Goal: Find specific page/section

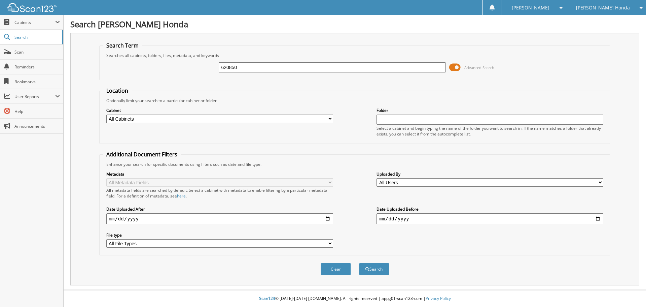
type input "620850"
click at [359, 263] on button "Search" at bounding box center [374, 269] width 30 height 12
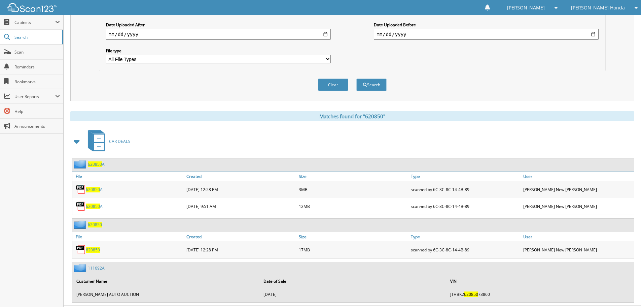
scroll to position [200, 0]
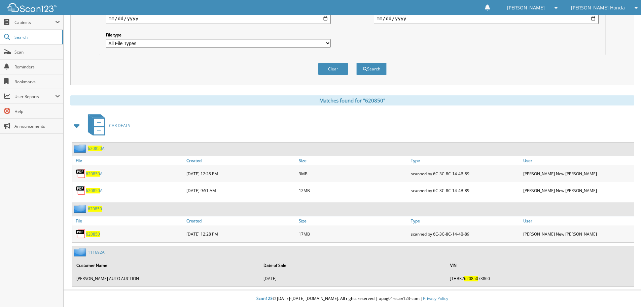
click at [95, 148] on span "620850" at bounding box center [95, 148] width 14 height 6
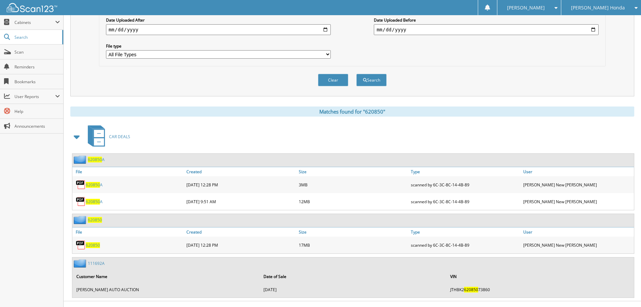
scroll to position [200, 0]
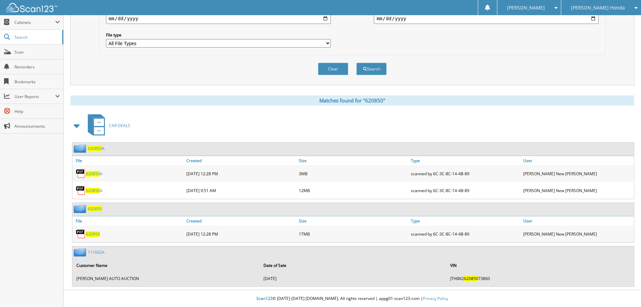
click at [88, 235] on span "620850" at bounding box center [93, 234] width 14 height 6
